Goal: Information Seeking & Learning: Learn about a topic

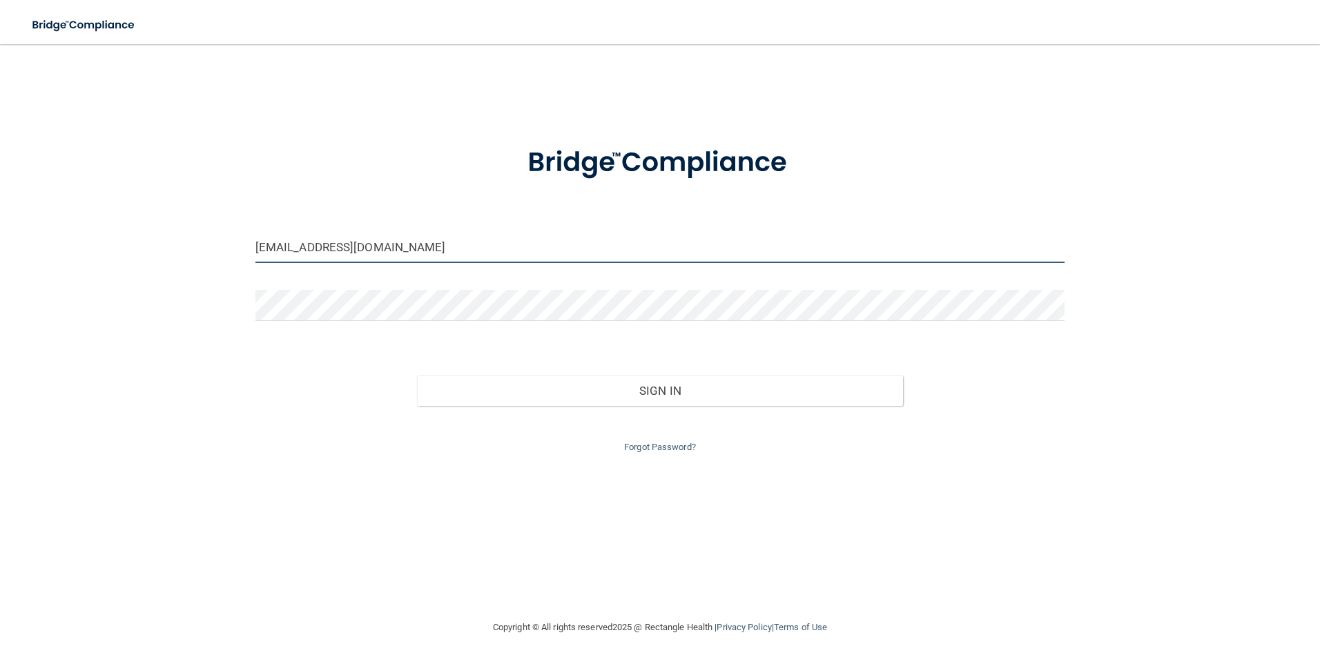
drag, startPoint x: 292, startPoint y: 246, endPoint x: 278, endPoint y: 249, distance: 14.8
click at [269, 240] on input "teberhart@hopkinsdermatology.com" at bounding box center [660, 247] width 810 height 31
drag, startPoint x: 302, startPoint y: 249, endPoint x: 231, endPoint y: 237, distance: 72.6
click at [231, 237] on div "teberhart@hopkinsdermatology.com Invalid email/password. You don't have permiss…" at bounding box center [660, 331] width 1265 height 547
type input "[EMAIL_ADDRESS][DOMAIN_NAME]"
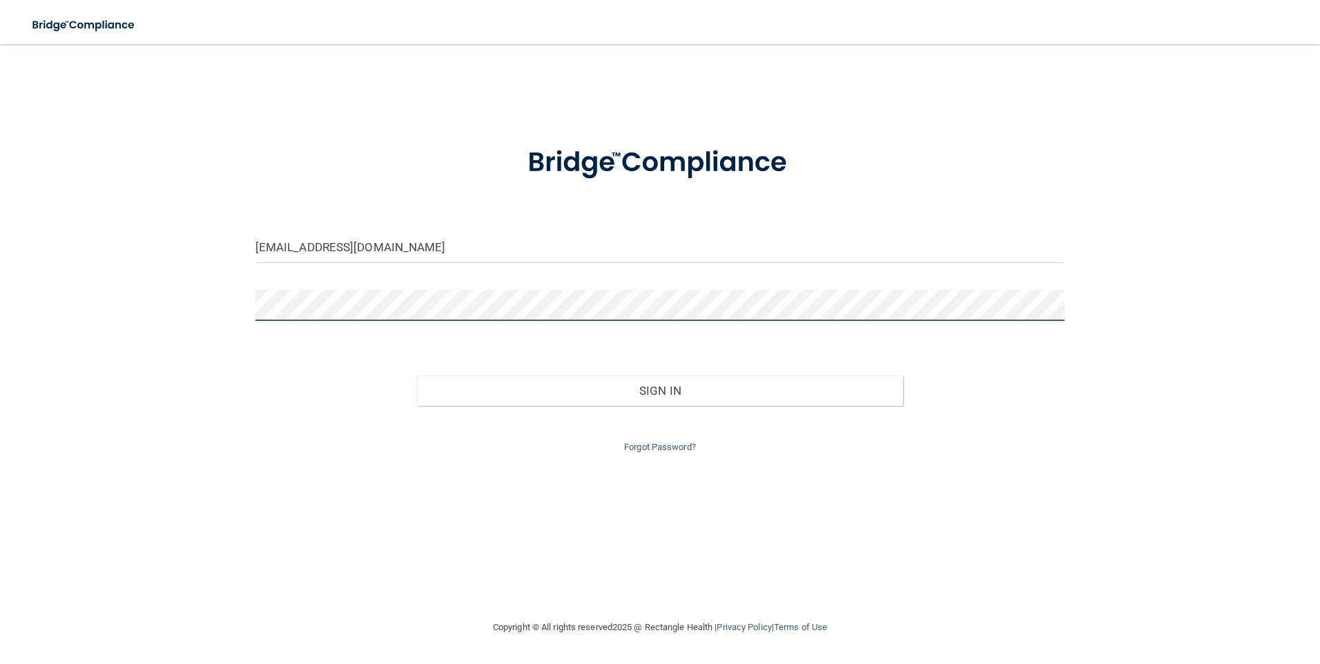
click at [209, 295] on div "ebunger@hopkinsdermatology.com Invalid email/password. You don't have permissio…" at bounding box center [660, 331] width 1265 height 547
click at [417, 376] on button "Sign In" at bounding box center [660, 391] width 486 height 30
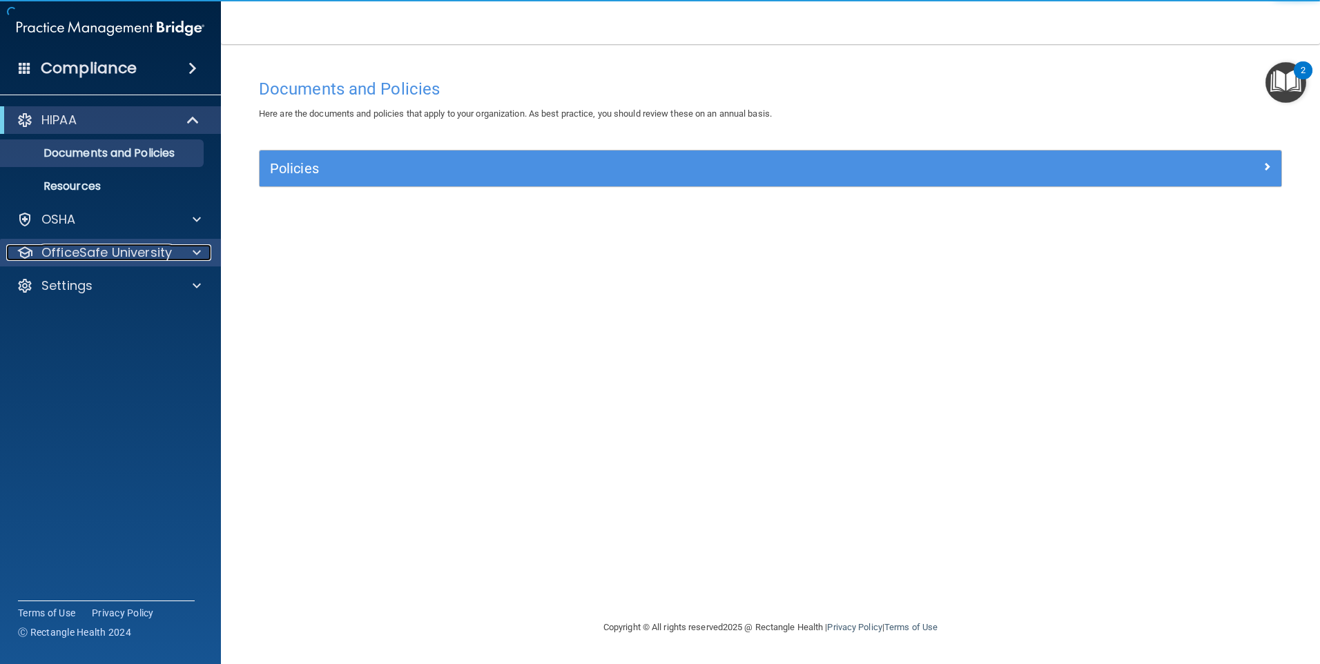
click at [86, 251] on p "OfficeSafe University" at bounding box center [106, 252] width 130 height 17
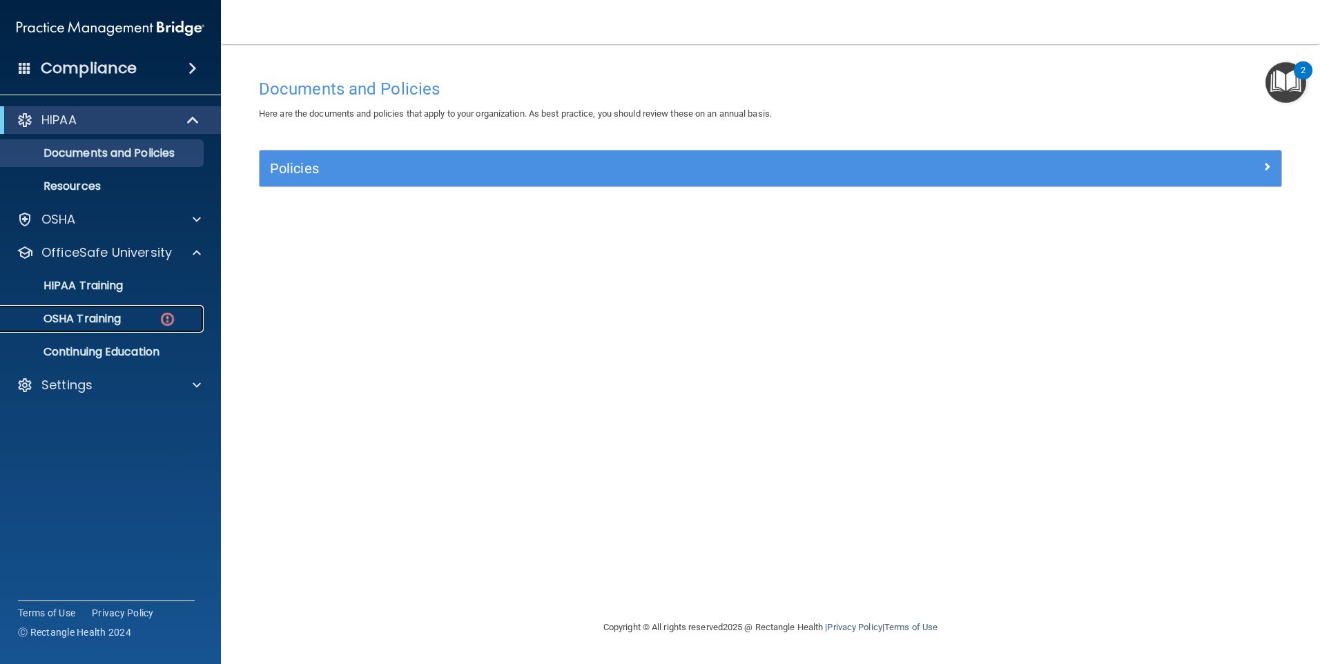
click at [108, 317] on p "OSHA Training" at bounding box center [65, 319] width 112 height 14
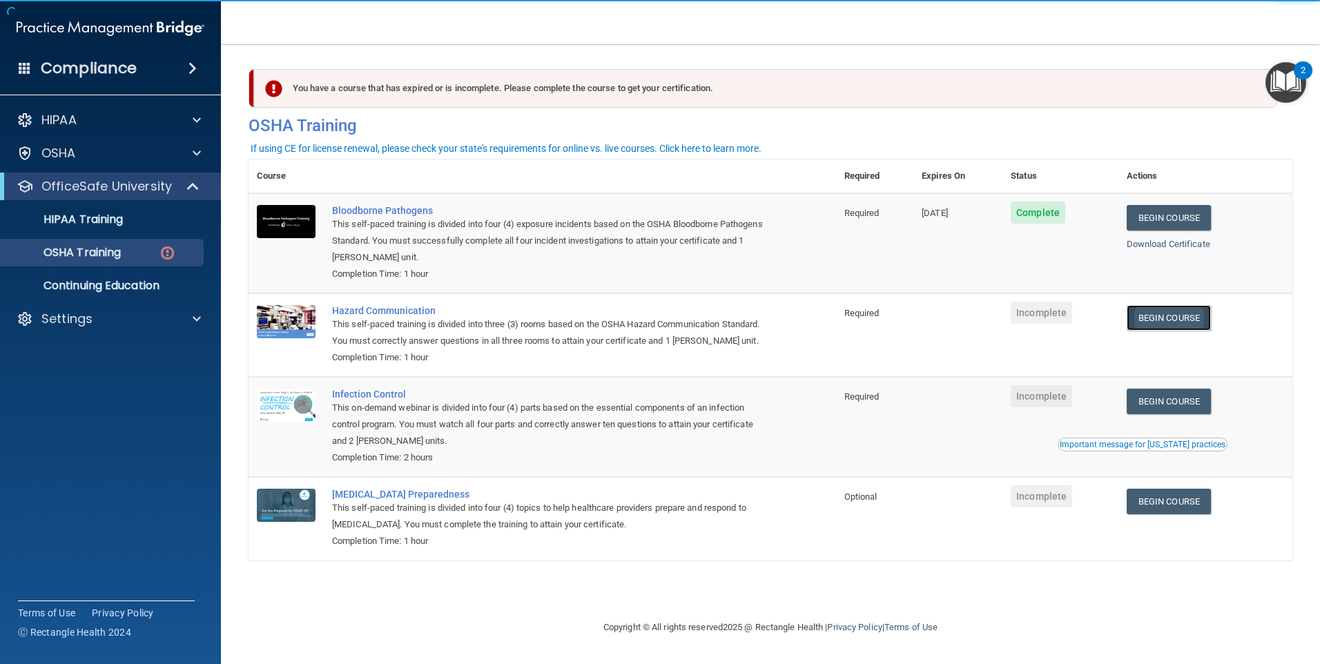
click at [1197, 320] on link "Begin Course" at bounding box center [1169, 318] width 84 height 26
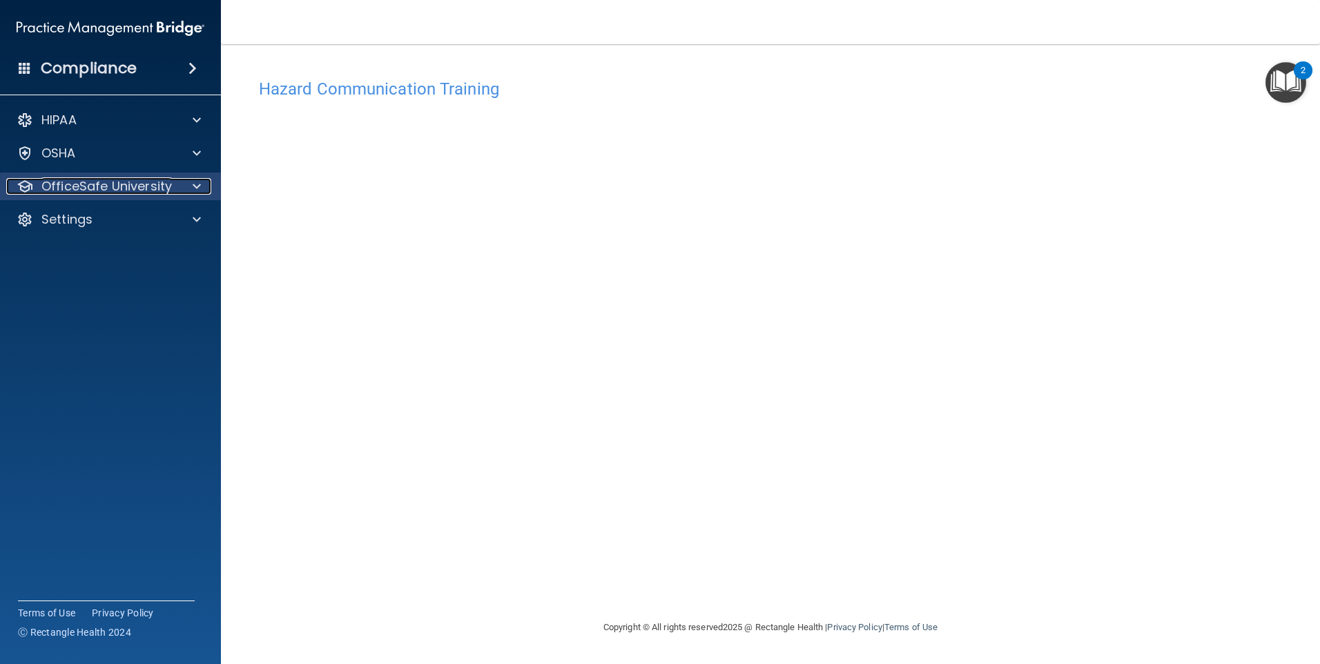
click at [95, 191] on p "OfficeSafe University" at bounding box center [106, 186] width 130 height 17
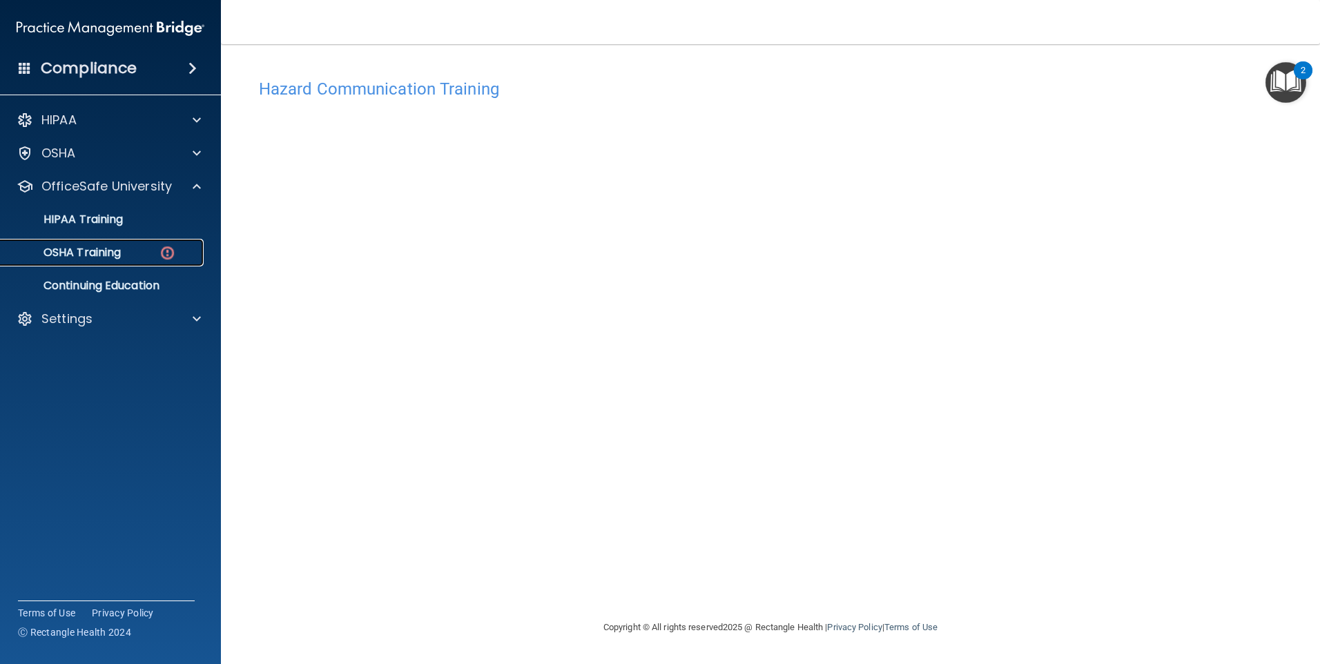
click at [83, 254] on p "OSHA Training" at bounding box center [65, 253] width 112 height 14
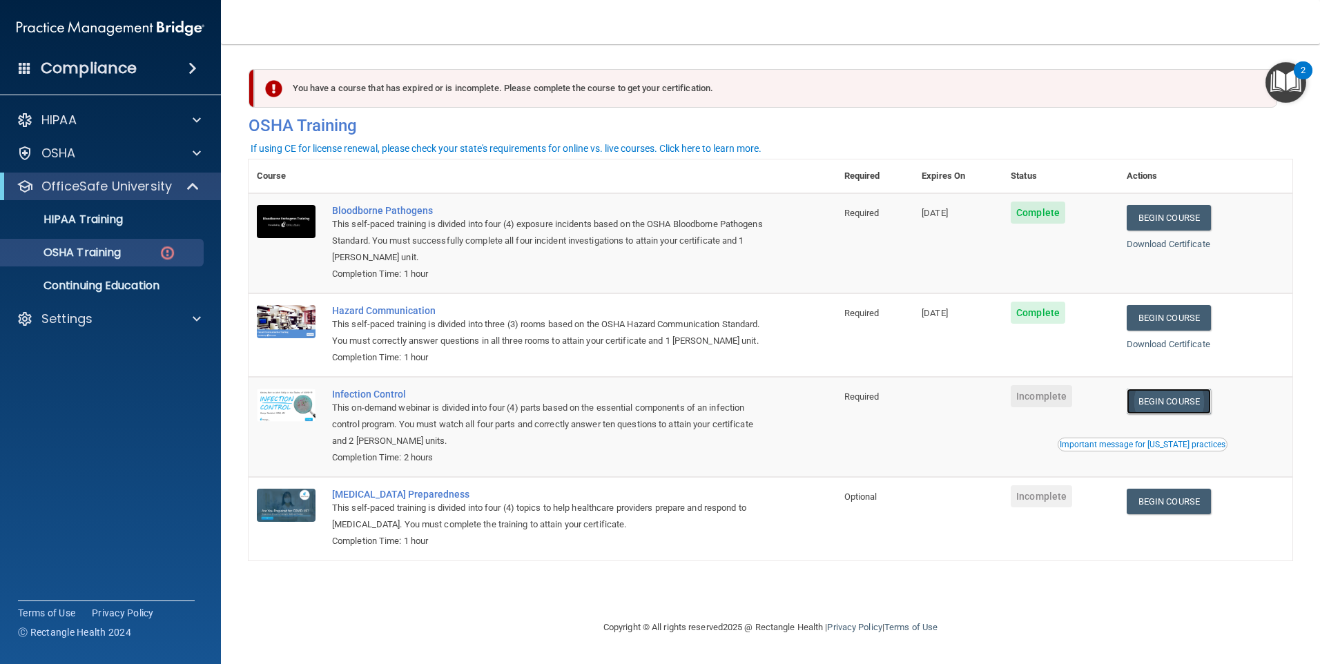
click at [1167, 414] on link "Begin Course" at bounding box center [1169, 402] width 84 height 26
click at [77, 242] on link "OSHA Training" at bounding box center [94, 253] width 217 height 28
click at [104, 284] on p "Continuing Education" at bounding box center [103, 286] width 188 height 14
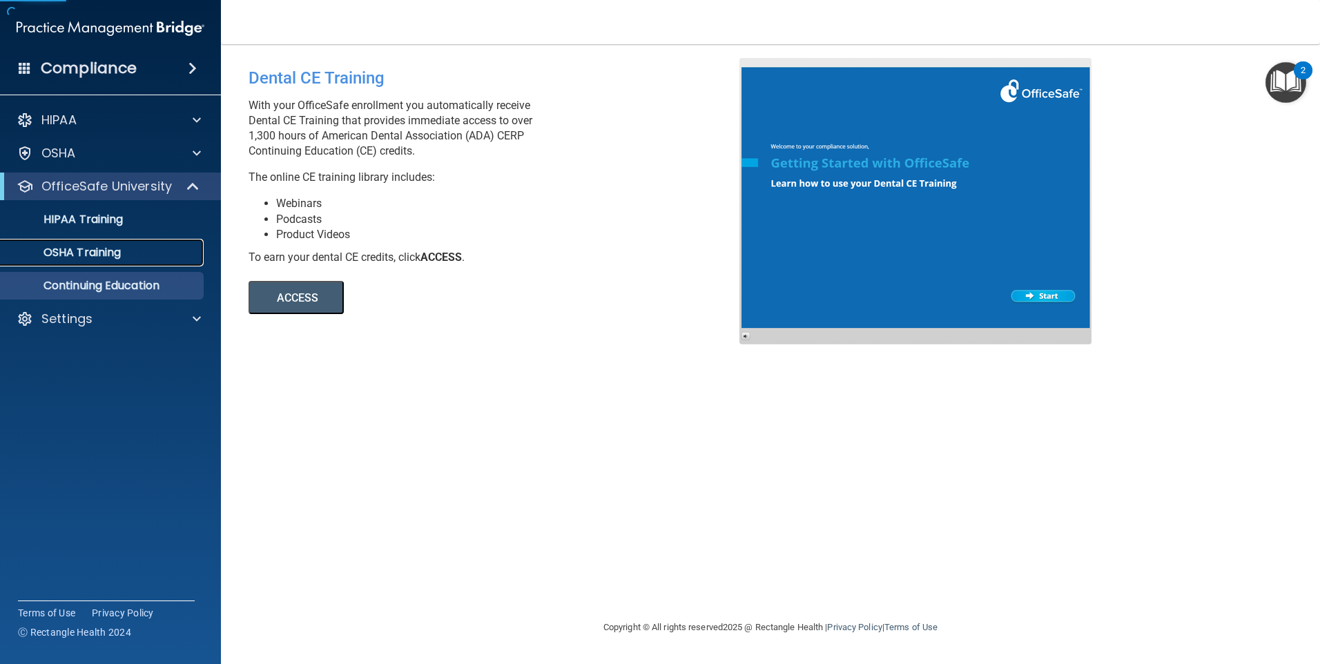
click at [95, 252] on p "OSHA Training" at bounding box center [65, 253] width 112 height 14
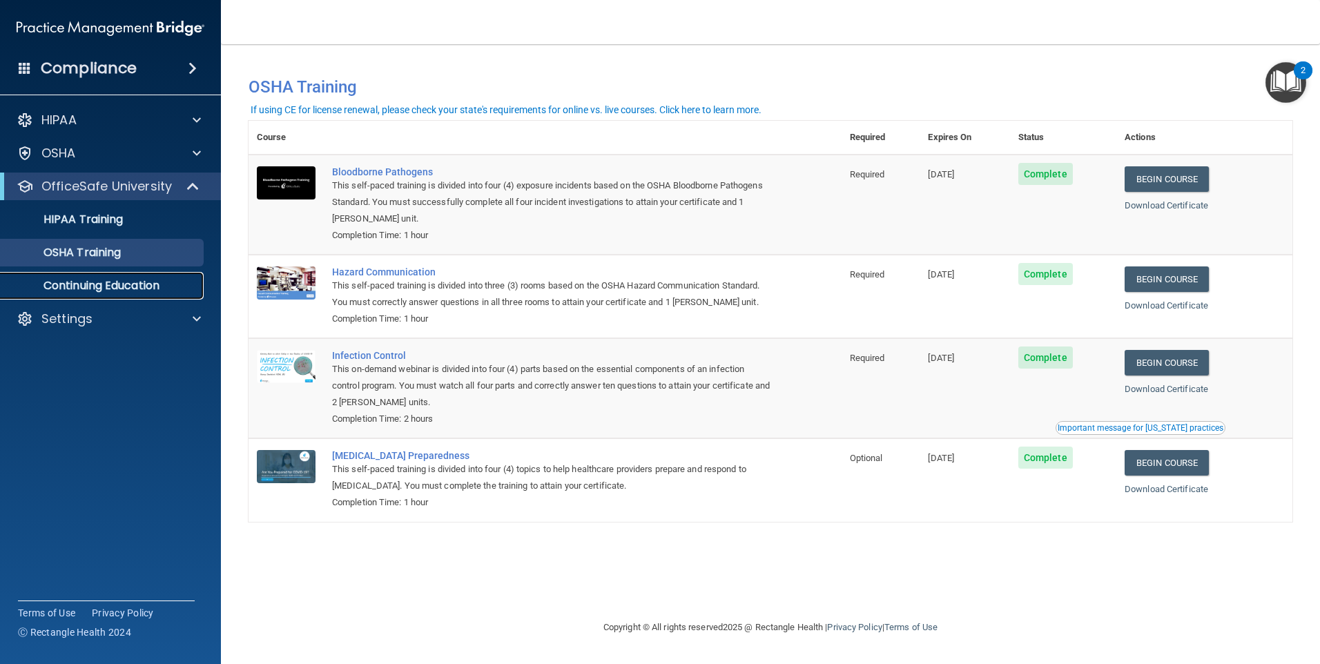
click at [79, 273] on link "Continuing Education" at bounding box center [94, 286] width 217 height 28
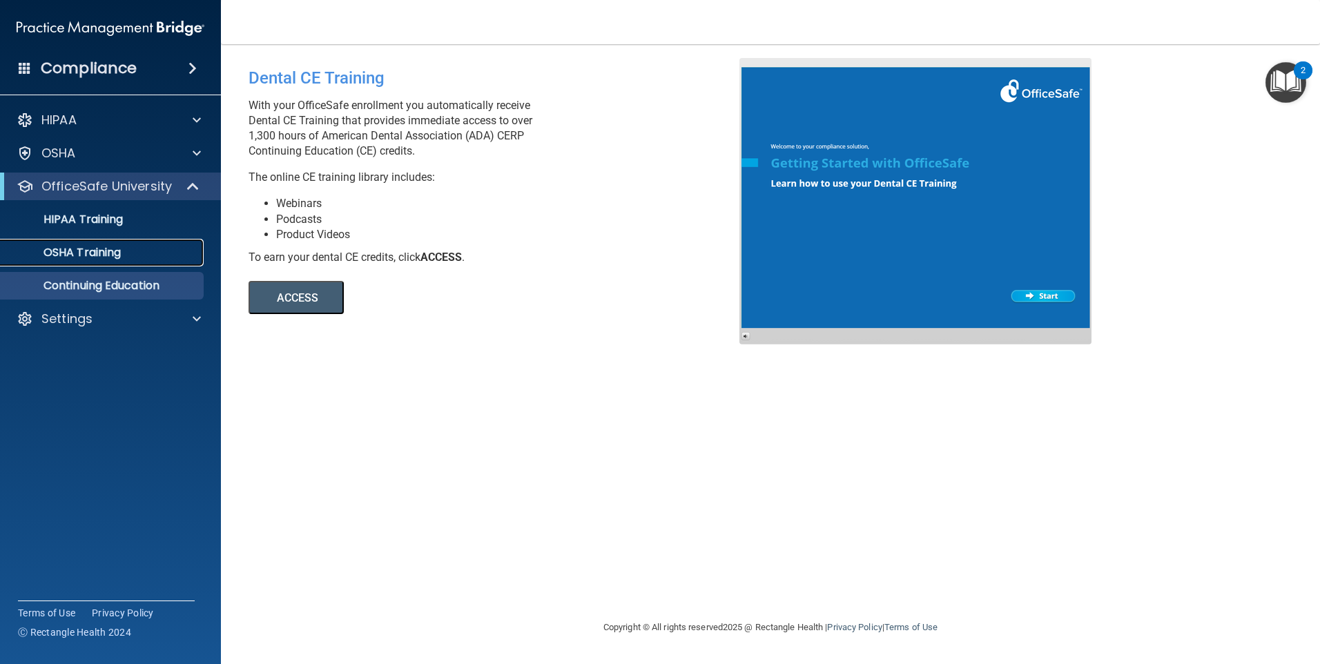
click at [85, 251] on p "OSHA Training" at bounding box center [65, 253] width 112 height 14
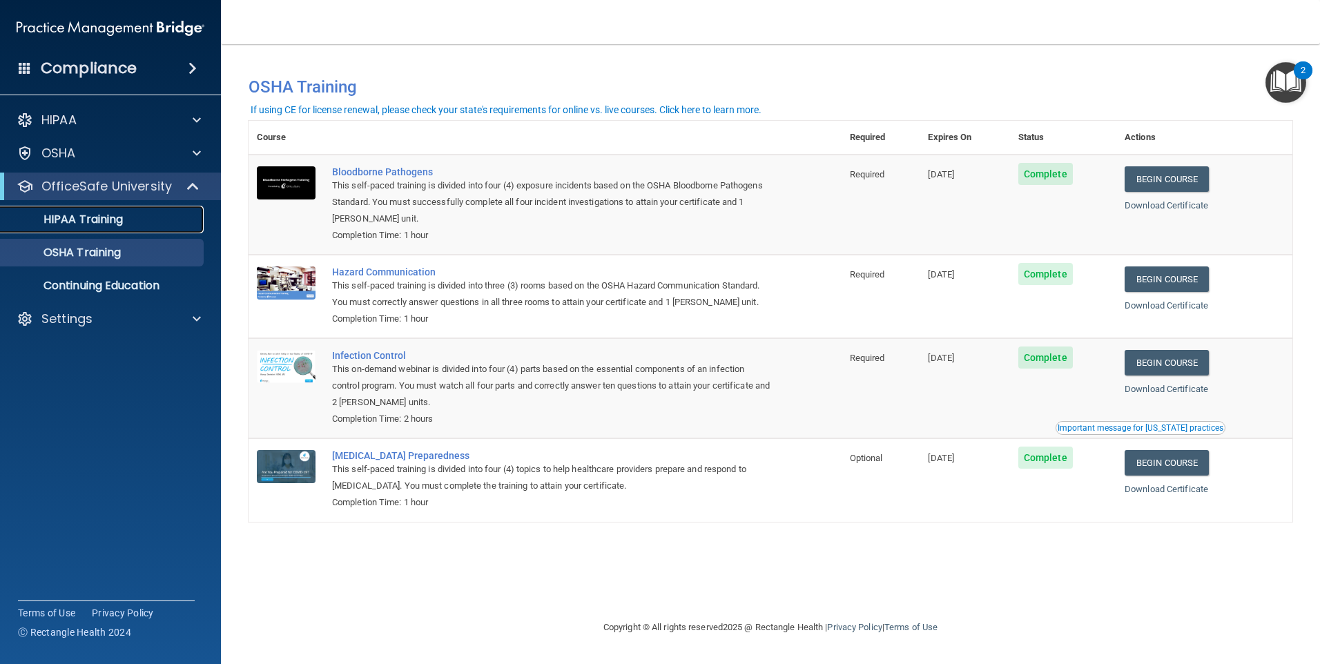
click at [90, 208] on link "HIPAA Training" at bounding box center [94, 220] width 217 height 28
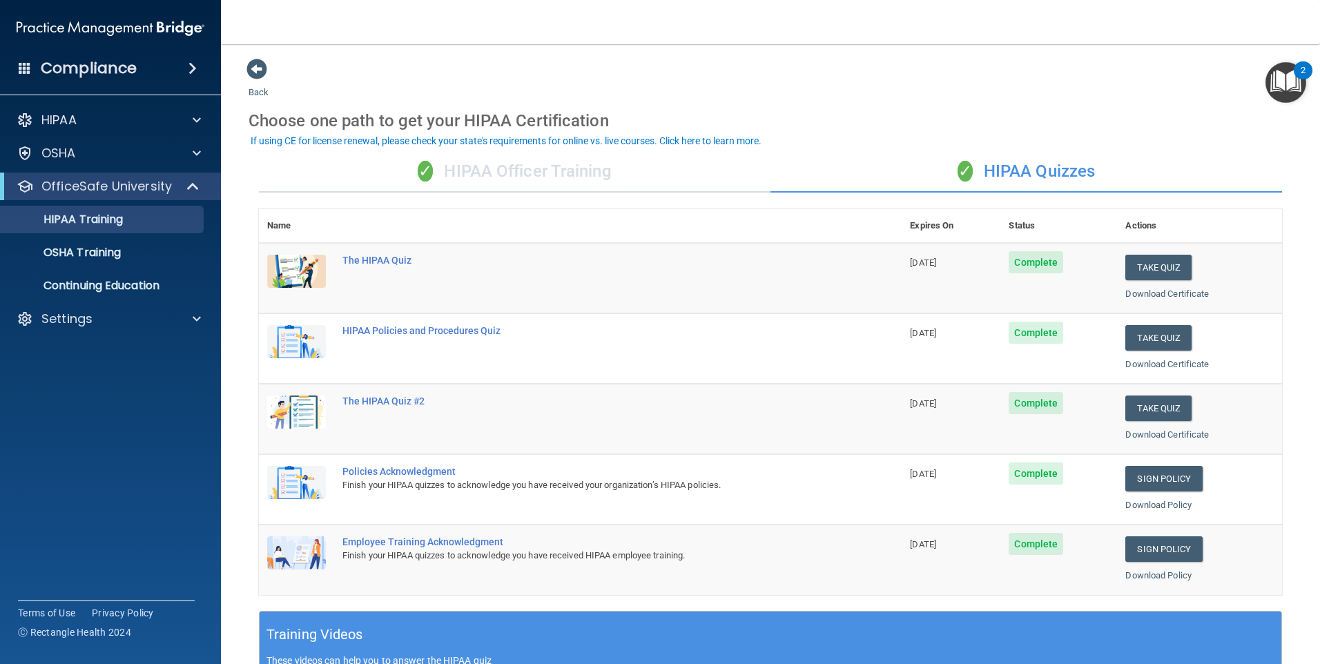
click at [581, 166] on div "✓ HIPAA Officer Training" at bounding box center [515, 171] width 512 height 41
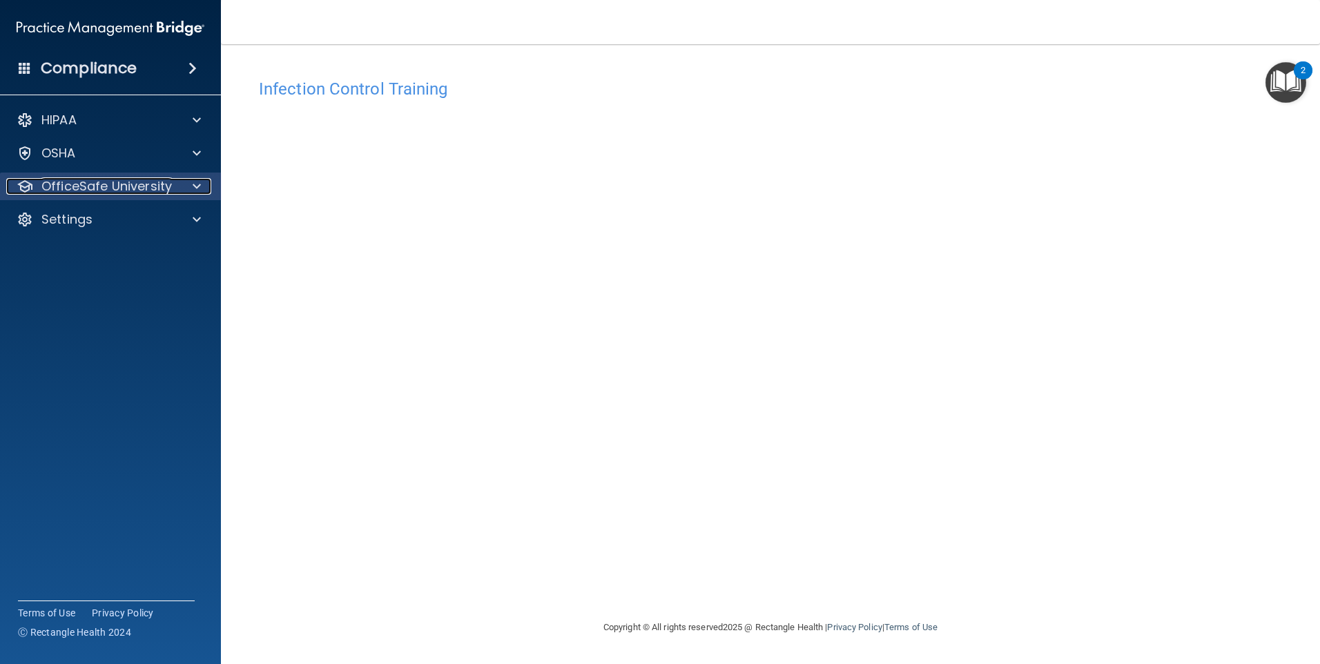
click at [95, 178] on p "OfficeSafe University" at bounding box center [106, 186] width 130 height 17
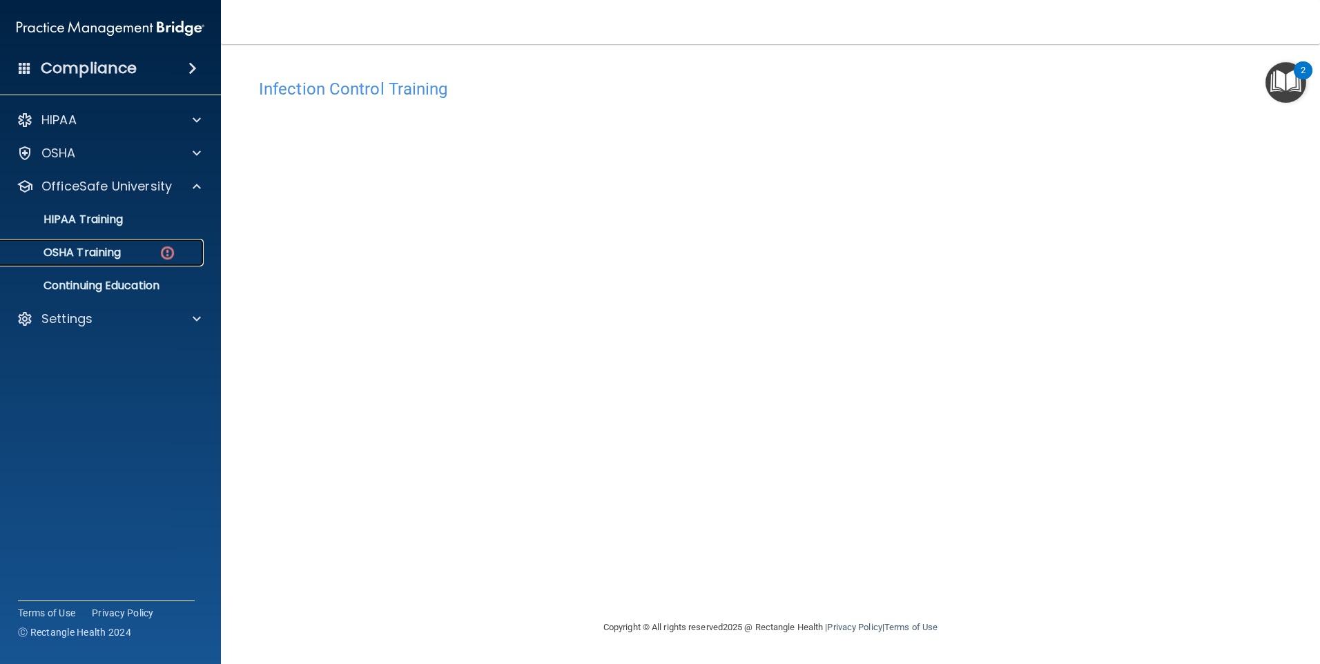
click at [78, 246] on p "OSHA Training" at bounding box center [65, 253] width 112 height 14
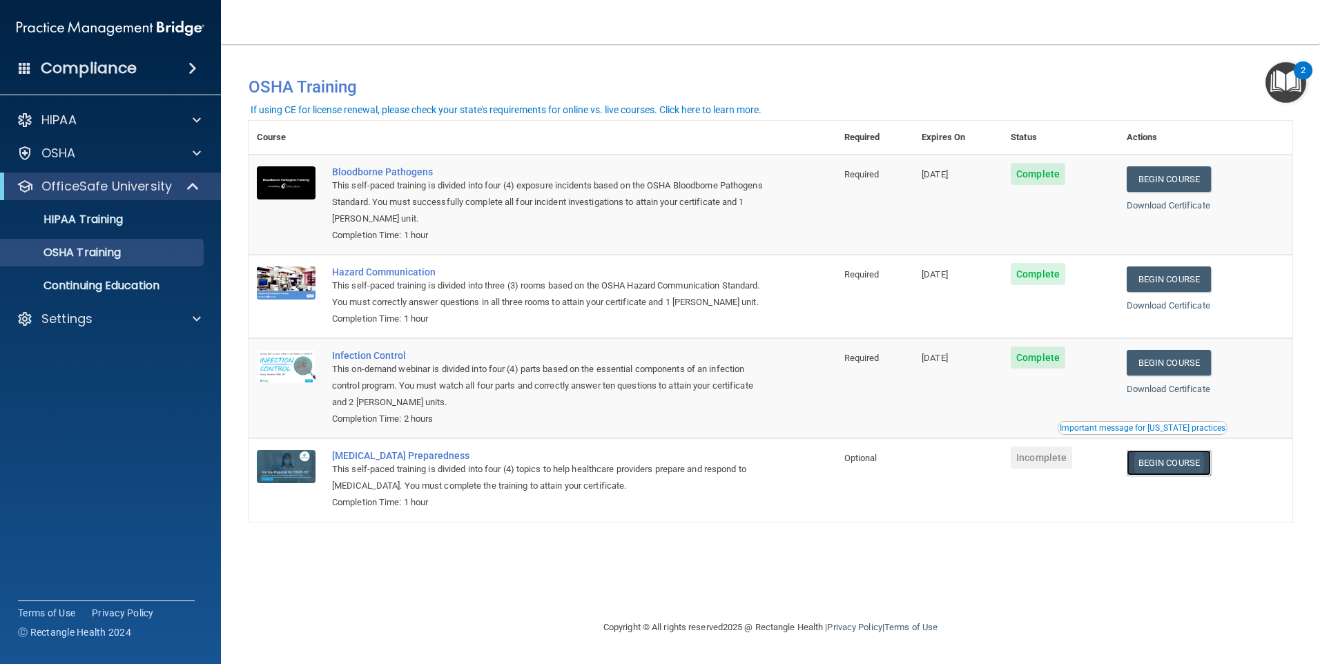
click at [1162, 476] on link "Begin Course" at bounding box center [1169, 463] width 84 height 26
